Goal: Find specific fact: Find specific fact

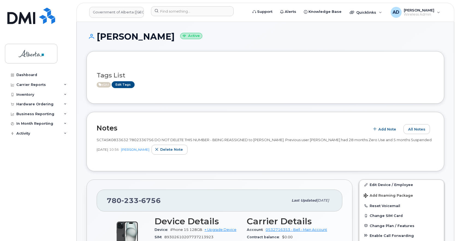
scroll to position [82, 0]
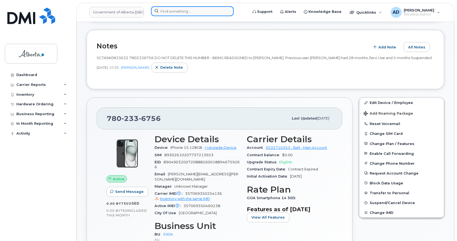
click at [173, 13] on input at bounding box center [192, 11] width 83 height 10
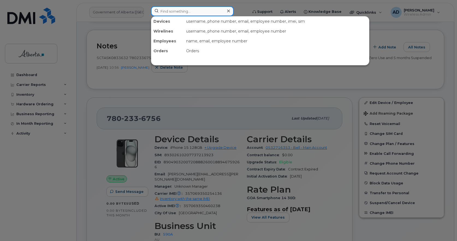
paste input "[PERSON_NAME]"
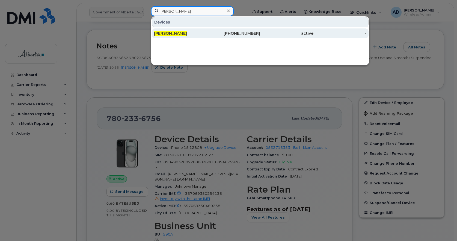
type input "[PERSON_NAME]"
click at [165, 33] on span "[PERSON_NAME]" at bounding box center [170, 33] width 33 height 5
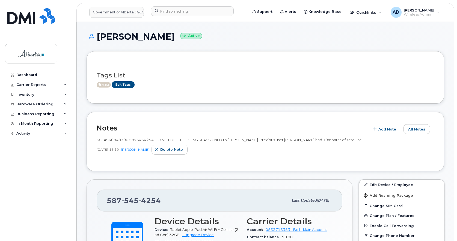
scroll to position [55, 0]
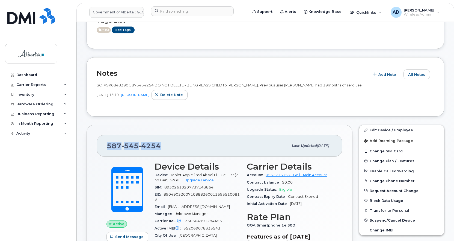
drag, startPoint x: 165, startPoint y: 145, endPoint x: 101, endPoint y: 151, distance: 64.7
click at [101, 151] on div "587 545 4254 Last updated Sep 16, 2025" at bounding box center [220, 146] width 246 height 22
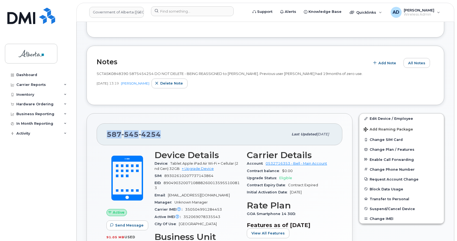
scroll to position [0, 0]
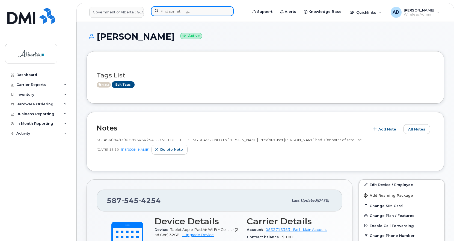
click at [160, 11] on input at bounding box center [192, 11] width 83 height 10
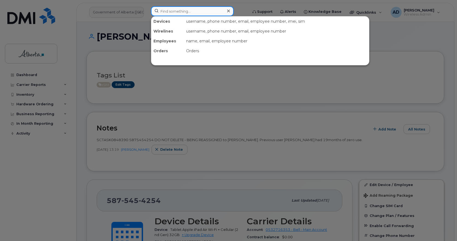
paste input "7802336756"
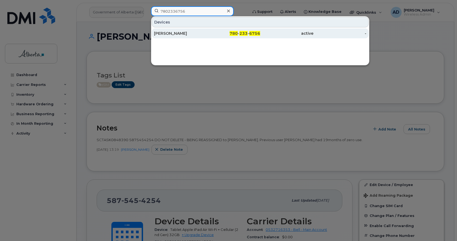
type input "7802336756"
drag, startPoint x: 169, startPoint y: 34, endPoint x: 240, endPoint y: 34, distance: 71.3
click at [169, 34] on div "[PERSON_NAME]" at bounding box center [180, 33] width 53 height 5
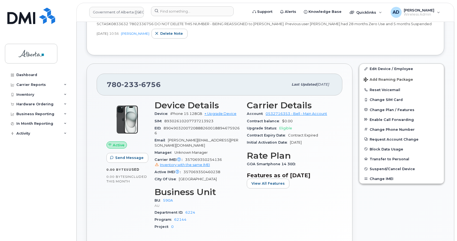
scroll to position [164, 0]
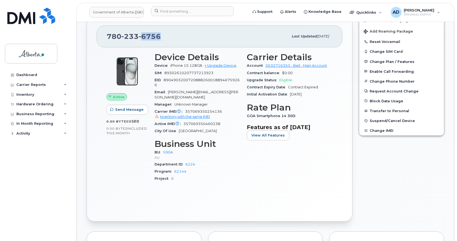
drag, startPoint x: 142, startPoint y: 42, endPoint x: 171, endPoint y: 40, distance: 29.6
click at [171, 40] on div "[PHONE_NUMBER]" at bounding box center [198, 36] width 182 height 11
click at [147, 40] on span "6756" at bounding box center [150, 36] width 22 height 8
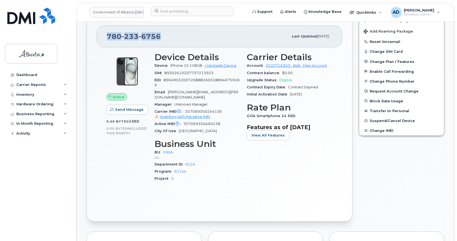
copy span "780 233 6756"
